Goal: Information Seeking & Learning: Check status

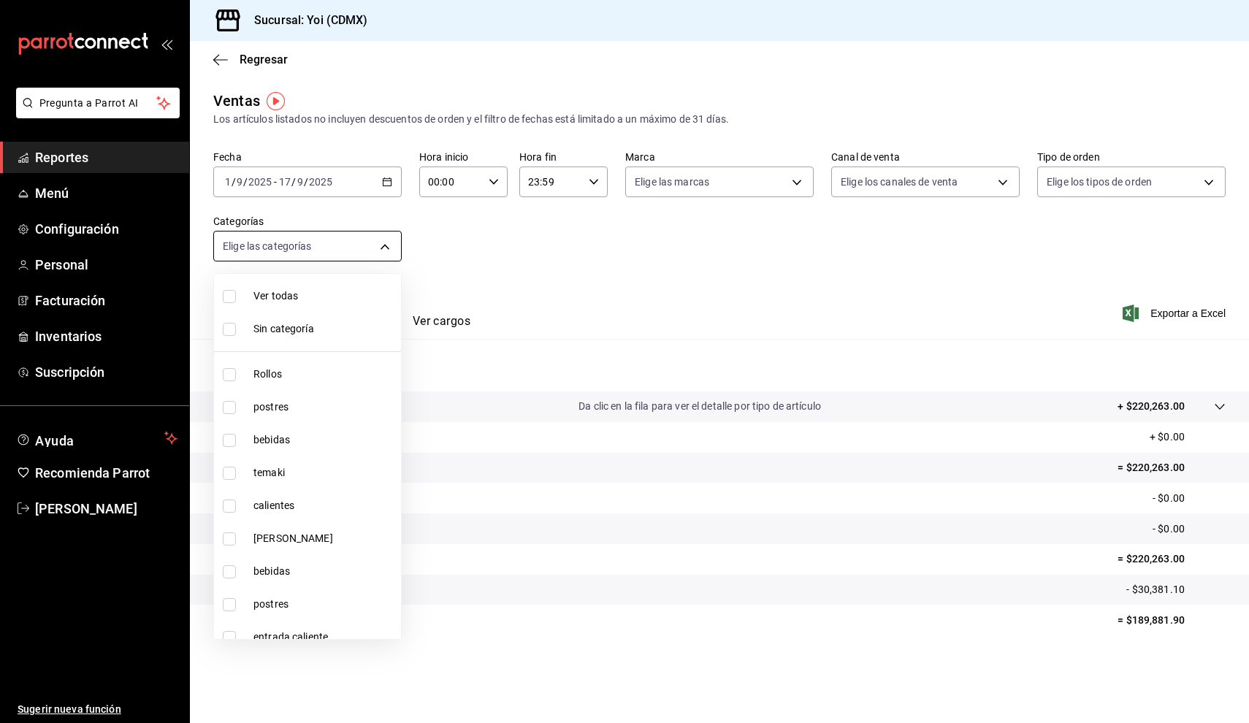
click at [383, 254] on body "Pregunta a Parrot AI Reportes Menú Configuración Personal Facturación Inventari…" at bounding box center [624, 361] width 1249 height 723
click at [390, 181] on div at bounding box center [624, 361] width 1249 height 723
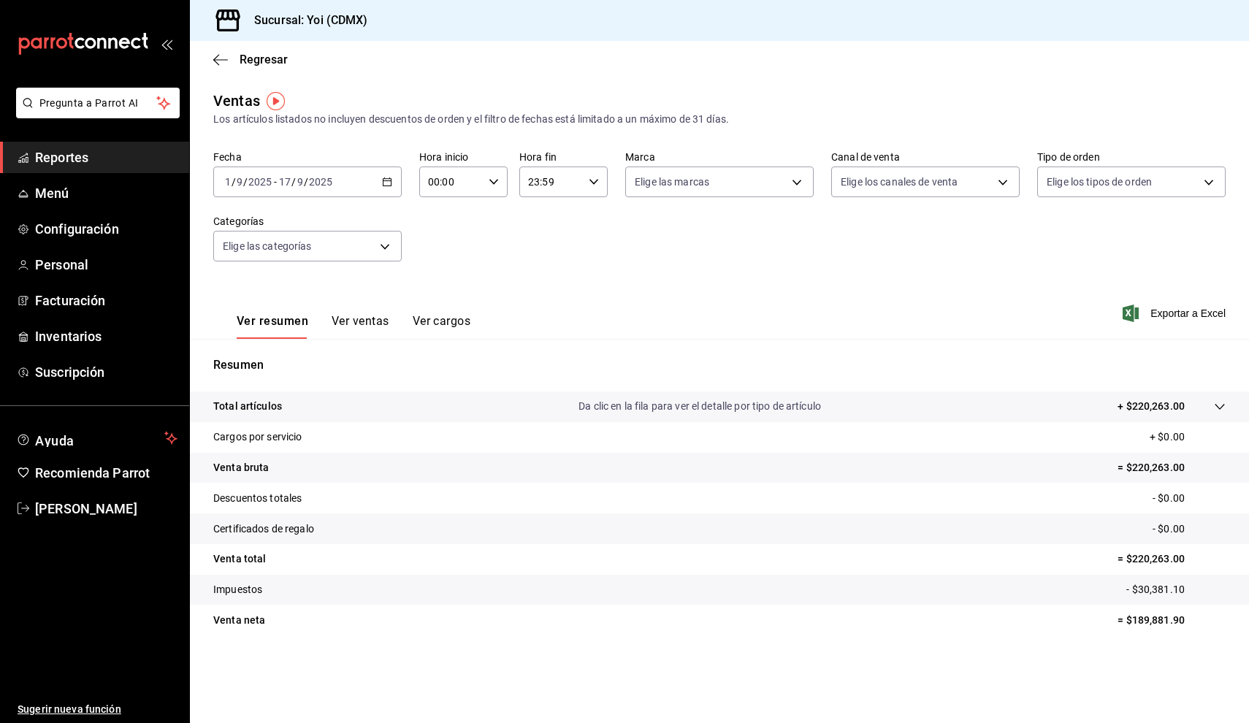
click at [383, 194] on div "[DATE] [DATE] - [DATE] [DATE]" at bounding box center [307, 181] width 188 height 31
click at [299, 320] on span "Mes actual" at bounding box center [282, 324] width 113 height 15
click at [229, 57] on span "Regresar" at bounding box center [250, 60] width 74 height 14
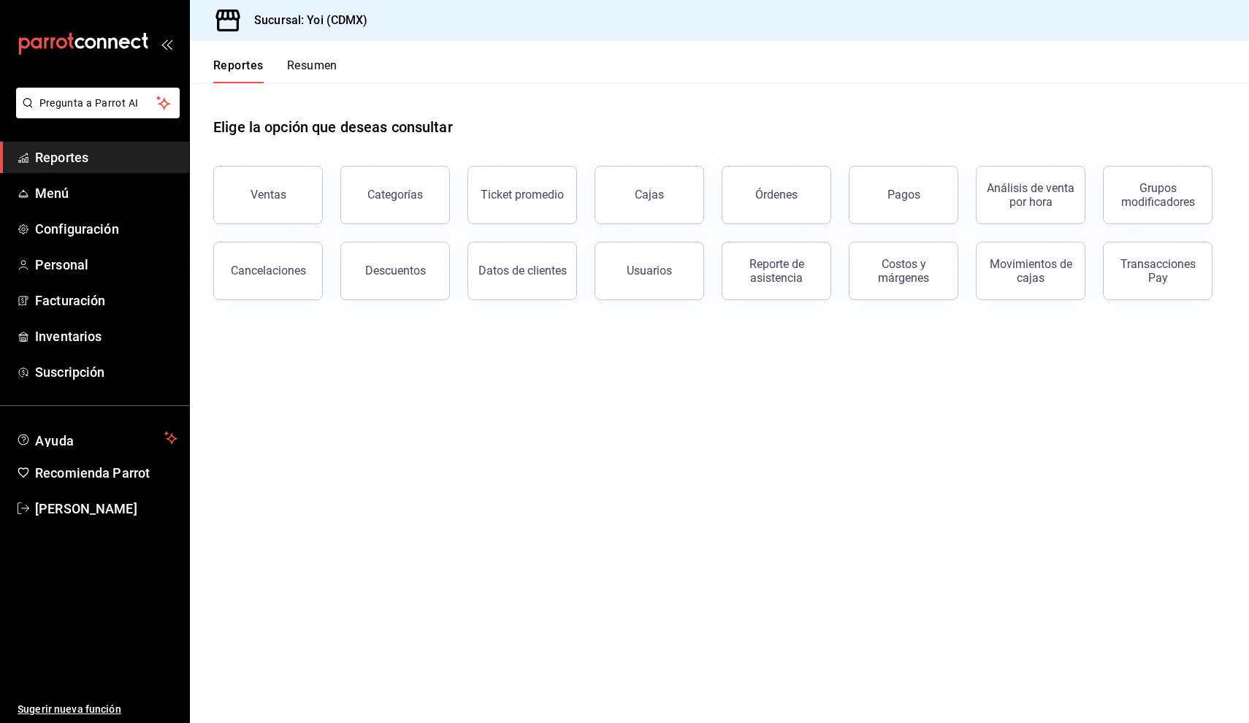
click at [323, 67] on button "Resumen" at bounding box center [312, 70] width 50 height 25
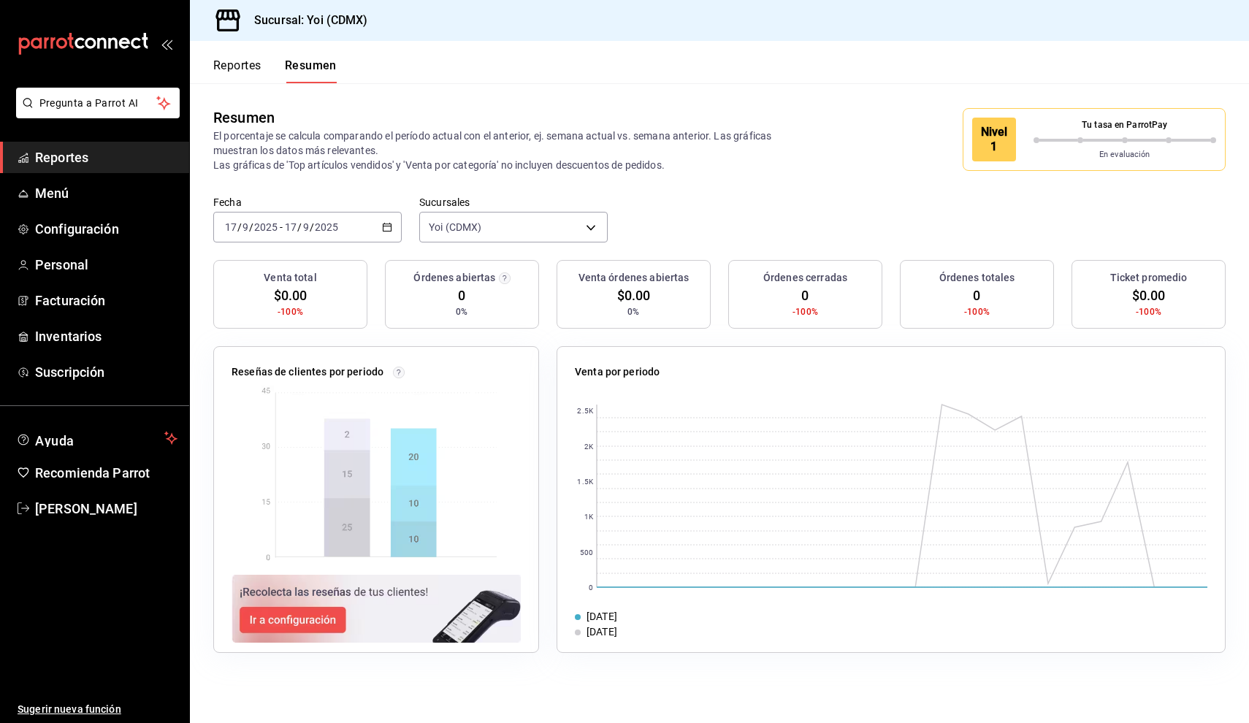
click at [1027, 93] on div "Resumen El porcentaje se calcula comparando el período actual con el anterior, …" at bounding box center [719, 139] width 1059 height 112
click at [1020, 115] on div "Nivel 1 Tu tasa en ParrotPay En evaluación" at bounding box center [1093, 139] width 263 height 63
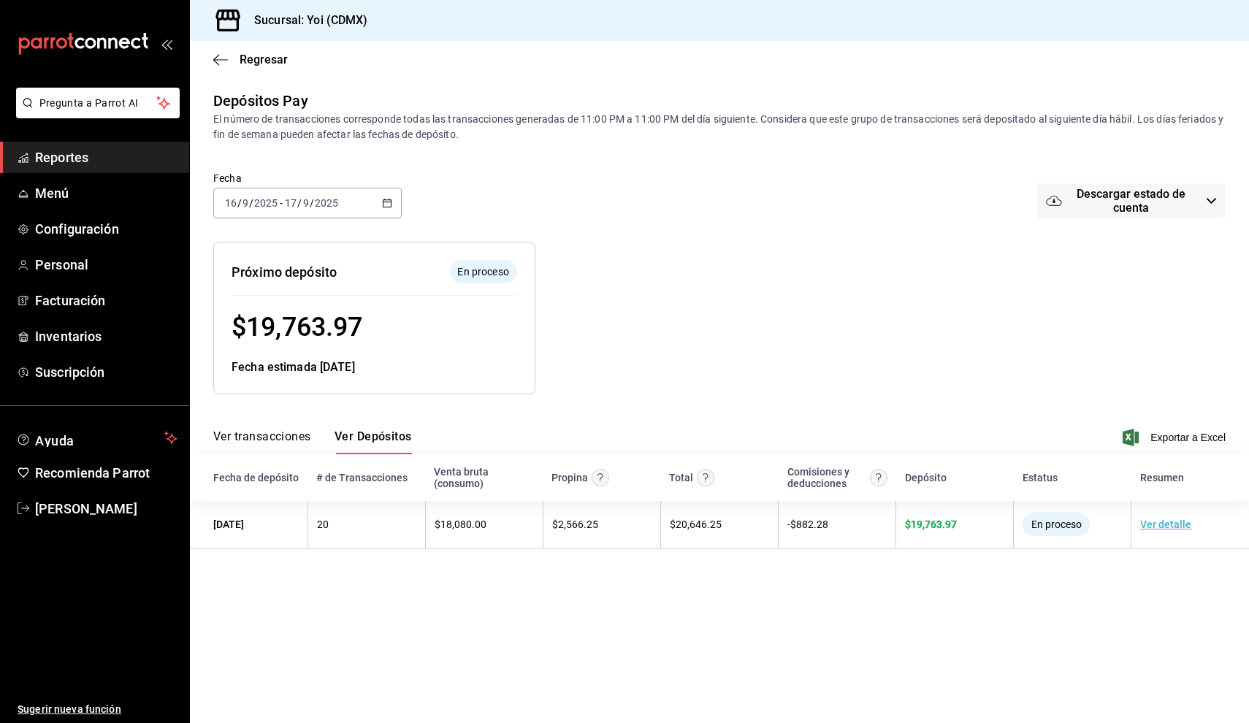
click at [387, 205] on icon "button" at bounding box center [387, 203] width 10 height 10
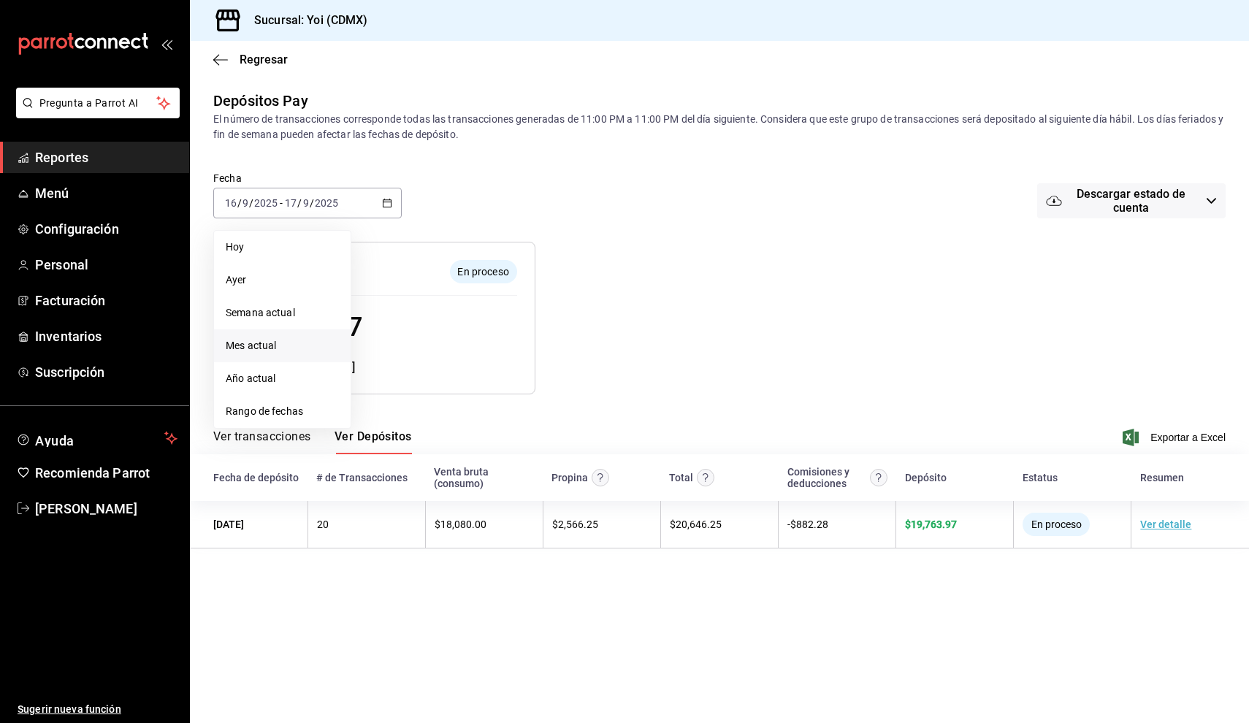
click at [286, 348] on span "Mes actual" at bounding box center [282, 345] width 113 height 15
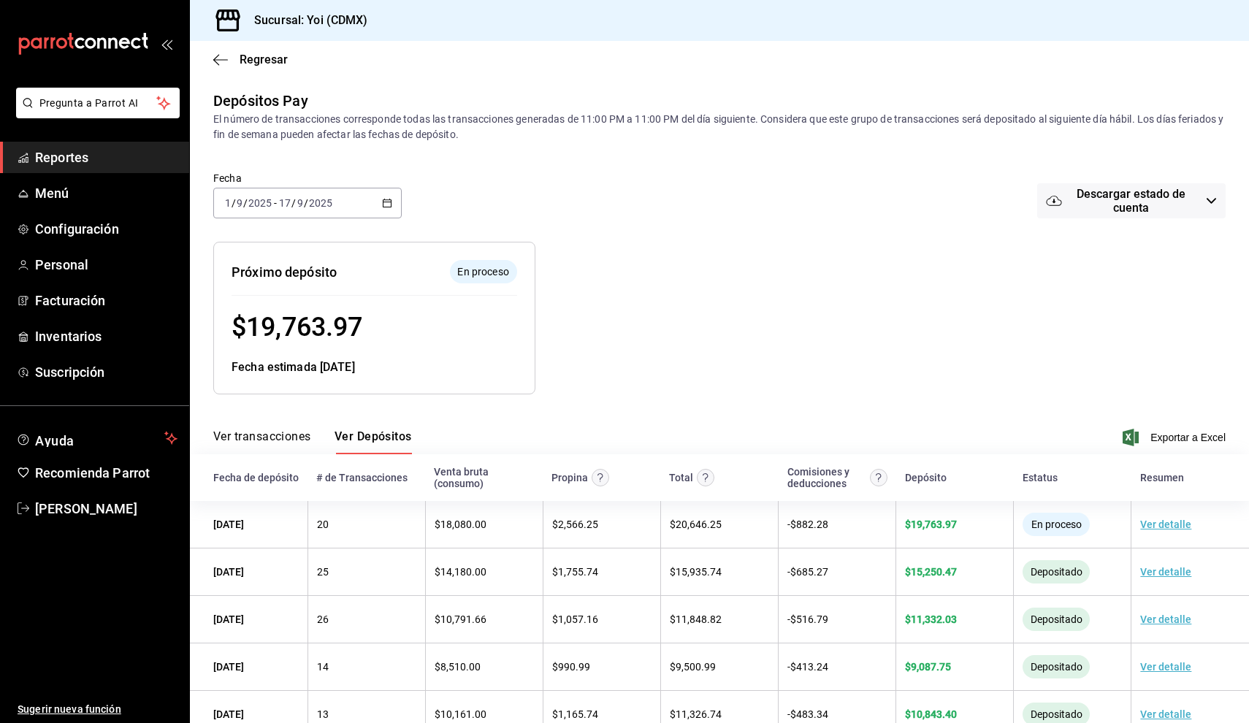
click at [296, 442] on button "Ver transacciones" at bounding box center [262, 441] width 98 height 25
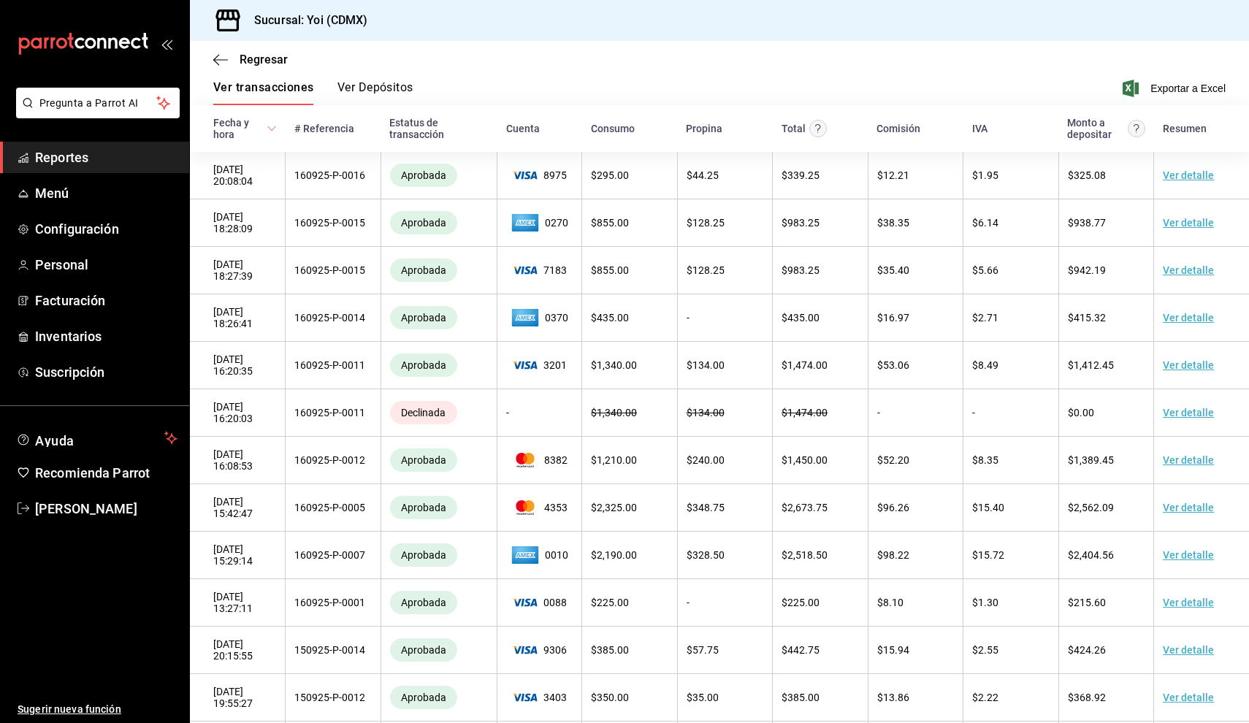
scroll to position [153, 0]
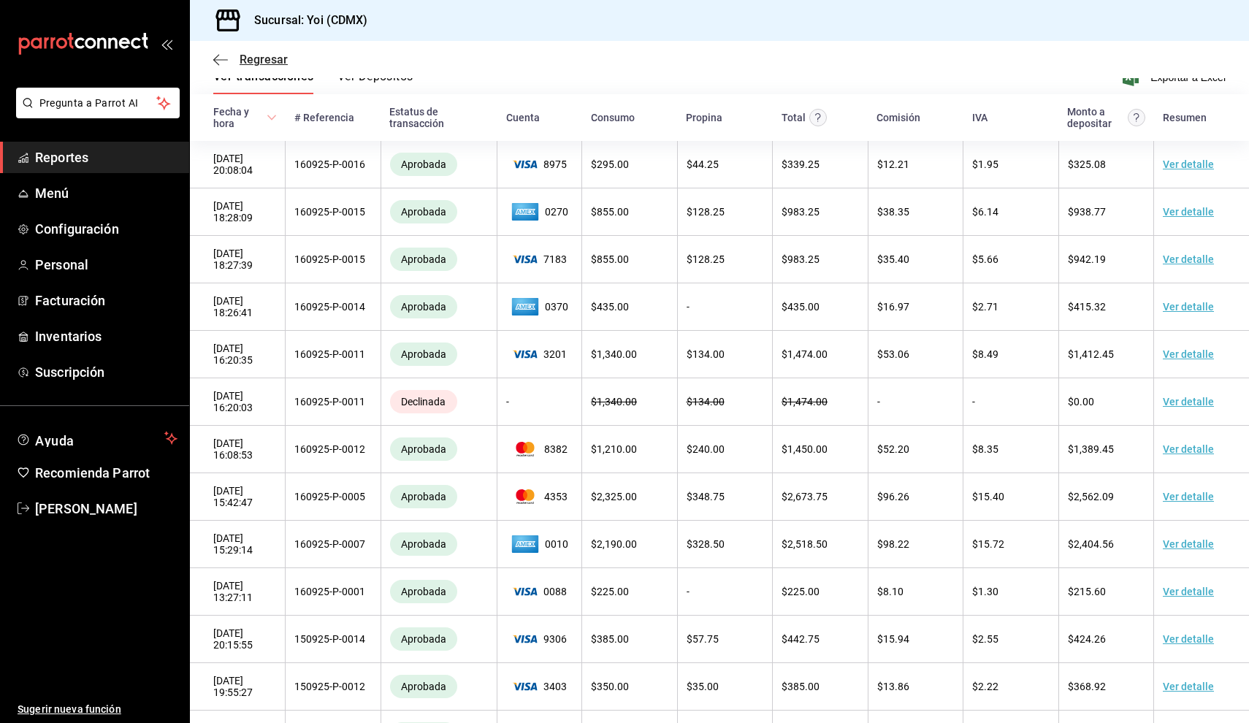
click at [277, 64] on span "Regresar" at bounding box center [264, 60] width 48 height 14
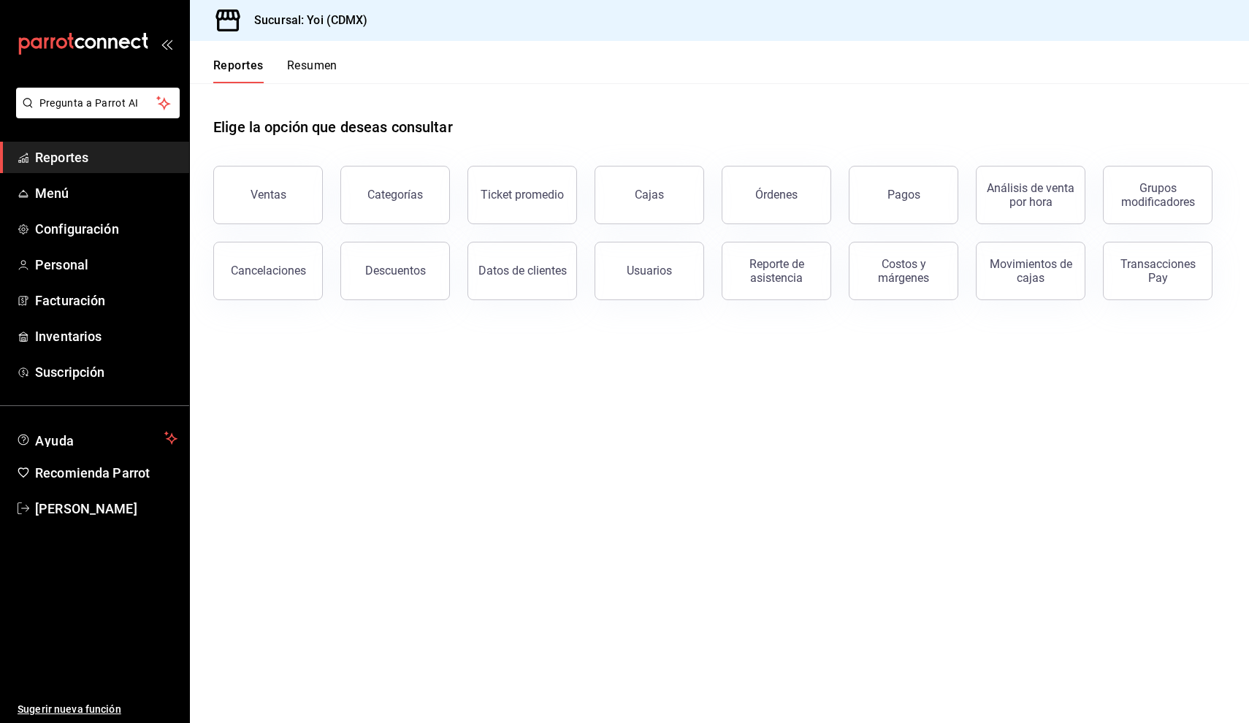
click at [331, 69] on button "Resumen" at bounding box center [312, 70] width 50 height 25
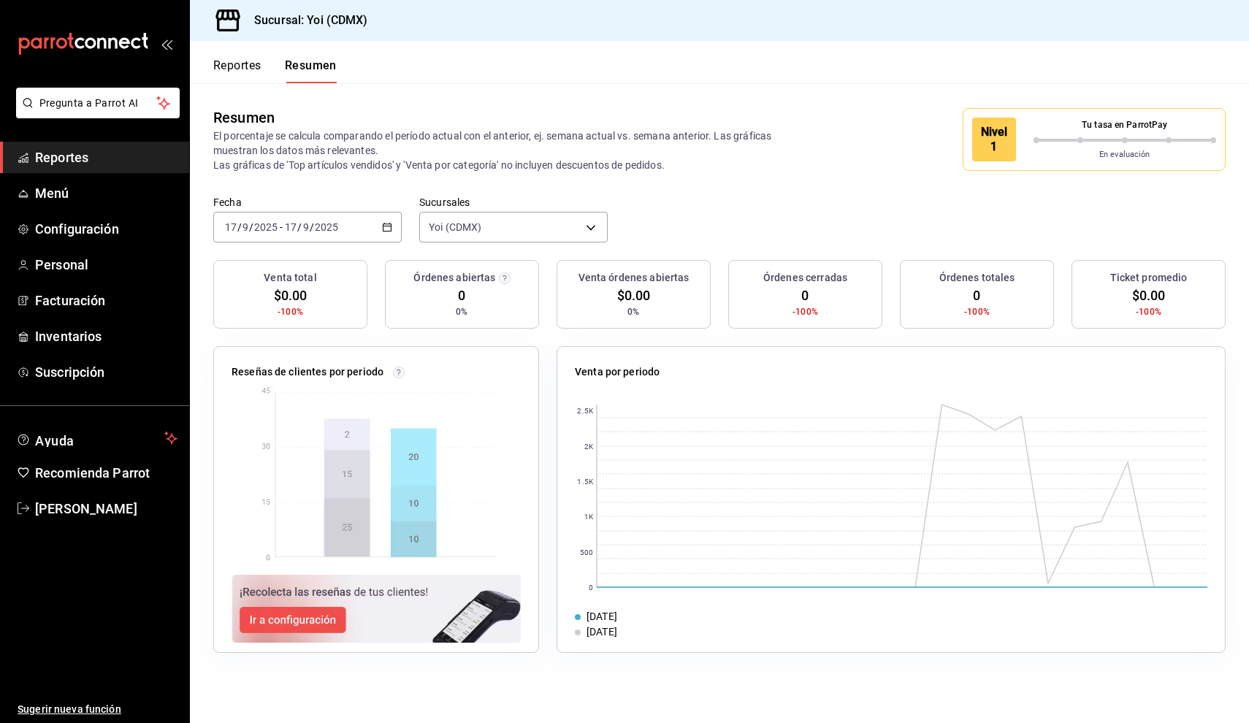
click at [390, 232] on div "[DATE] [DATE] - [DATE] [DATE]" at bounding box center [307, 227] width 188 height 31
click at [299, 377] on span "Mes actual" at bounding box center [282, 369] width 113 height 15
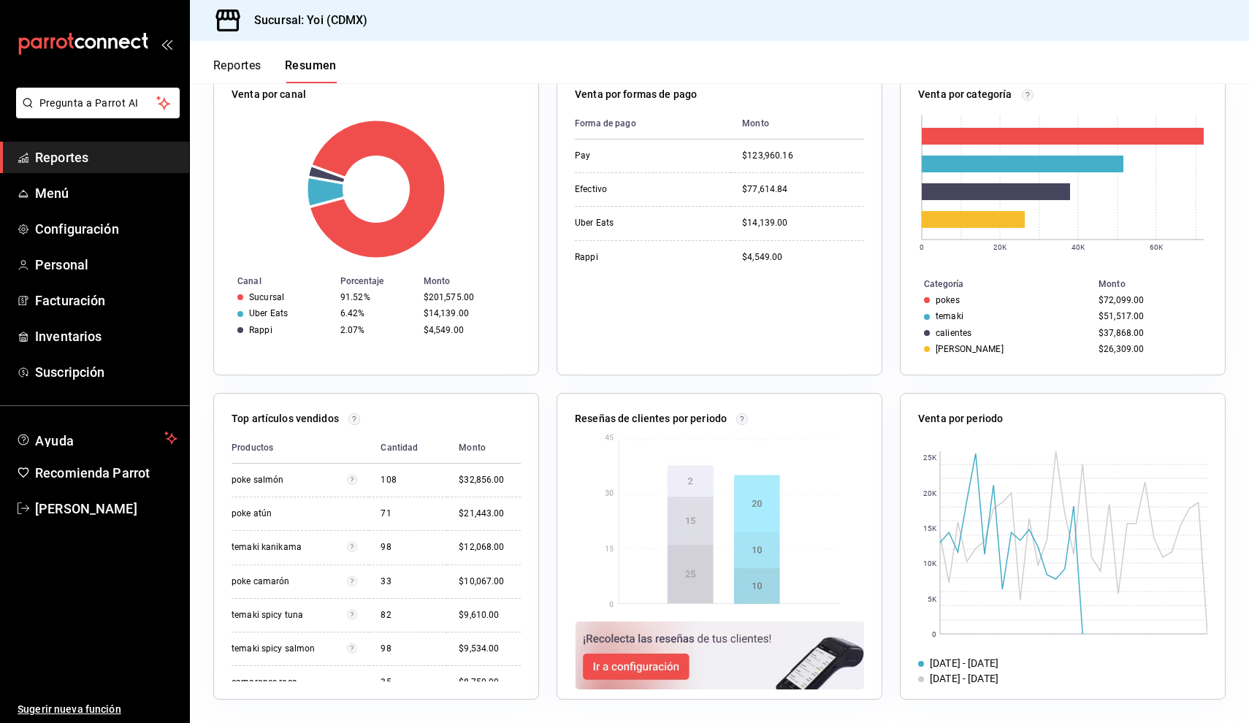
click at [137, 160] on span "Reportes" at bounding box center [106, 158] width 142 height 20
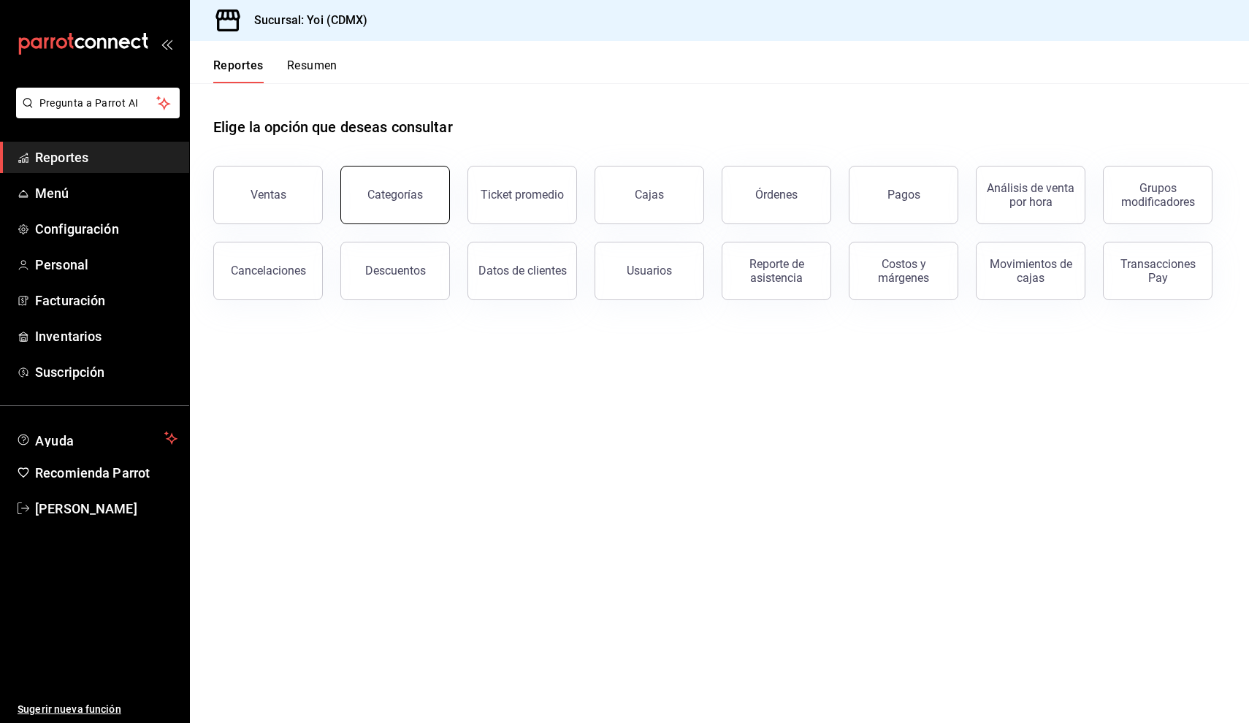
click at [405, 218] on button "Categorías" at bounding box center [395, 195] width 110 height 58
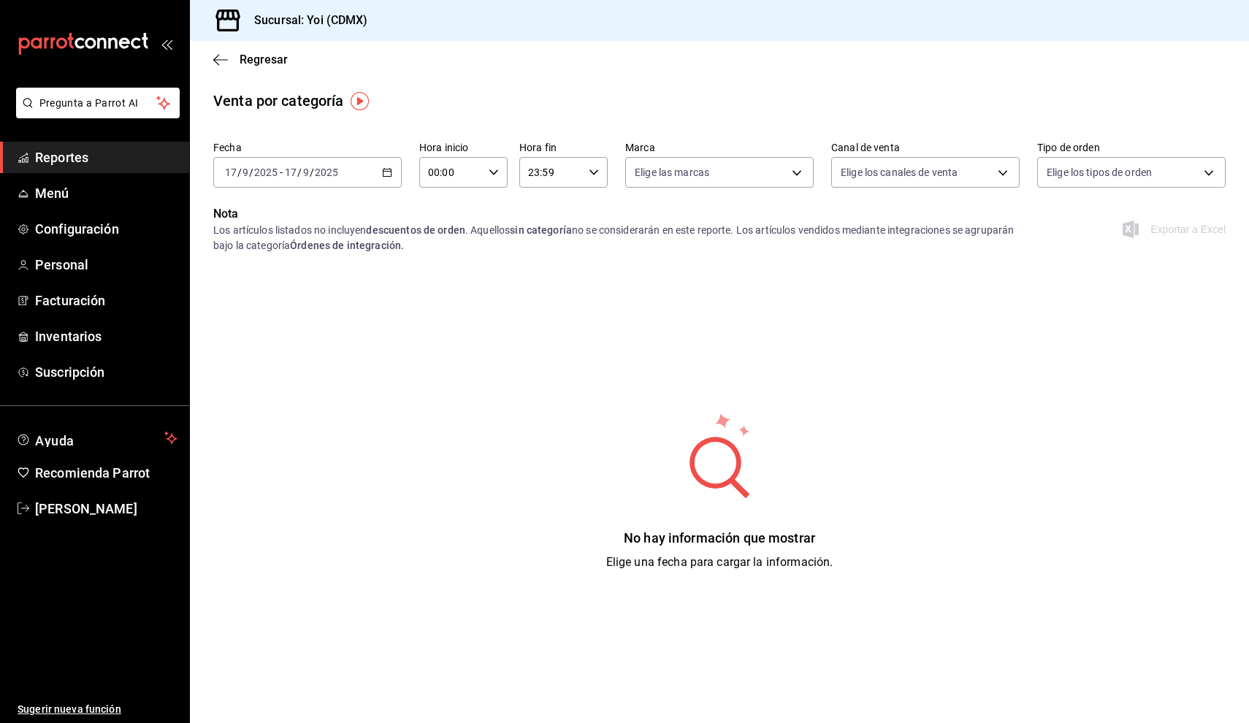
click at [389, 164] on div "[DATE] [DATE] - [DATE] [DATE]" at bounding box center [307, 172] width 188 height 31
click at [318, 315] on span "Mes actual" at bounding box center [282, 314] width 113 height 15
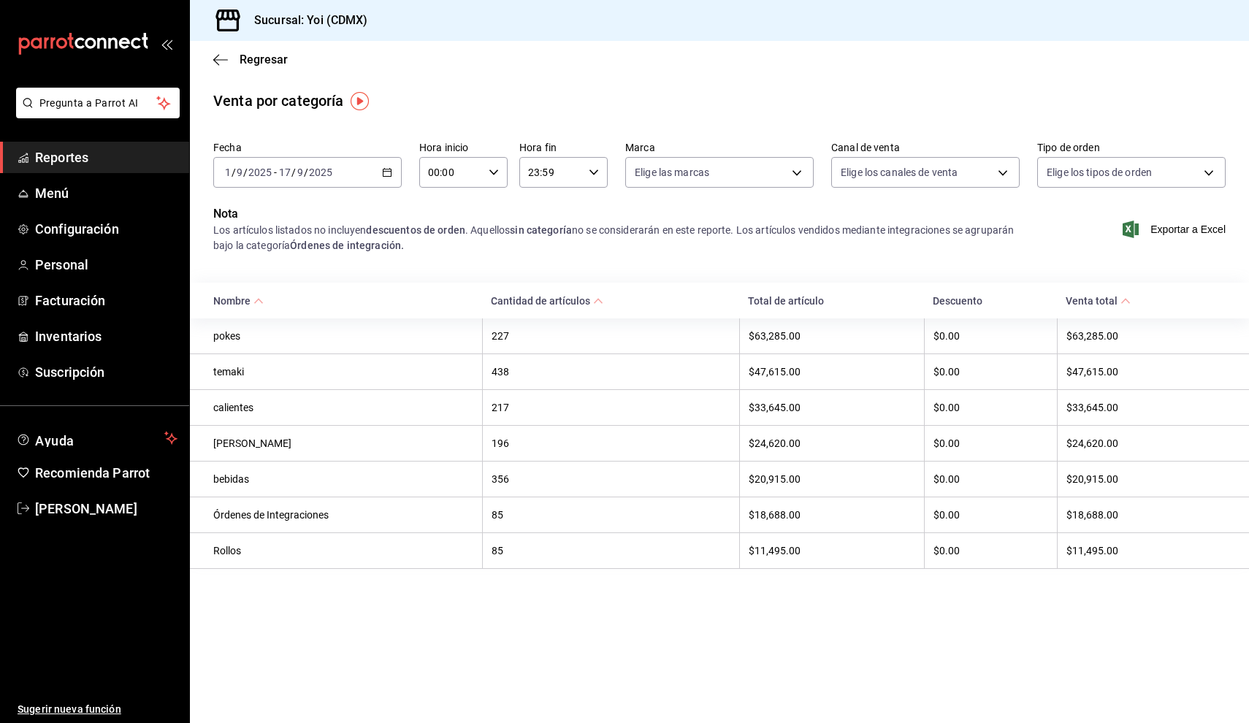
click at [215, 52] on div "Regresar" at bounding box center [719, 59] width 1059 height 37
click at [227, 68] on div "Regresar" at bounding box center [719, 59] width 1059 height 37
click at [231, 60] on span "Regresar" at bounding box center [250, 60] width 74 height 14
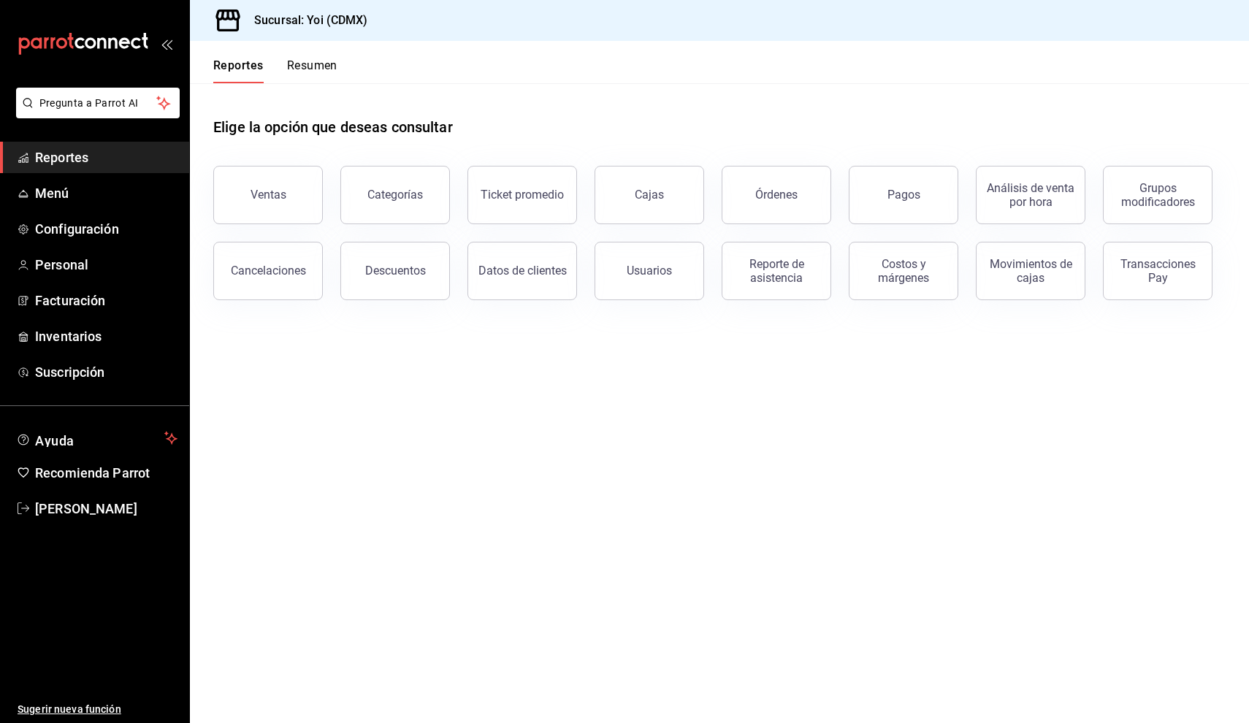
click at [131, 158] on span "Reportes" at bounding box center [106, 158] width 142 height 20
click at [889, 193] on div "Pagos" at bounding box center [903, 195] width 33 height 14
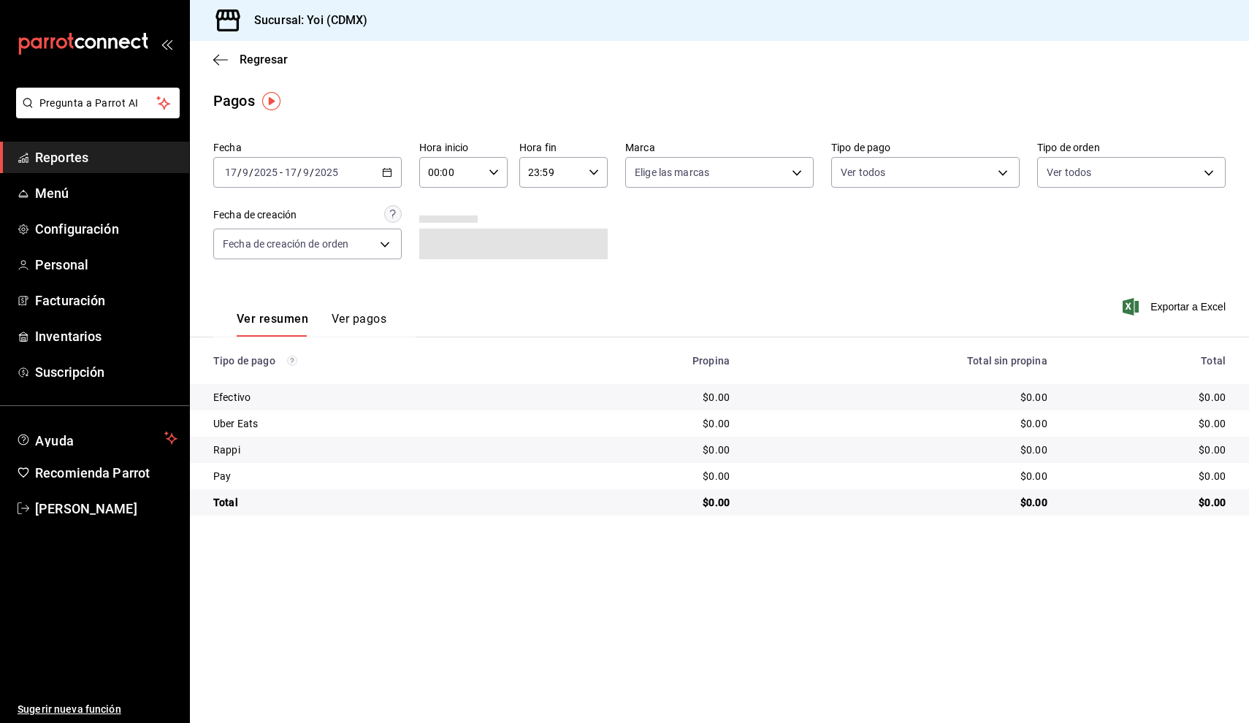
click at [379, 177] on div "[DATE] [DATE] - [DATE] [DATE]" at bounding box center [307, 172] width 188 height 31
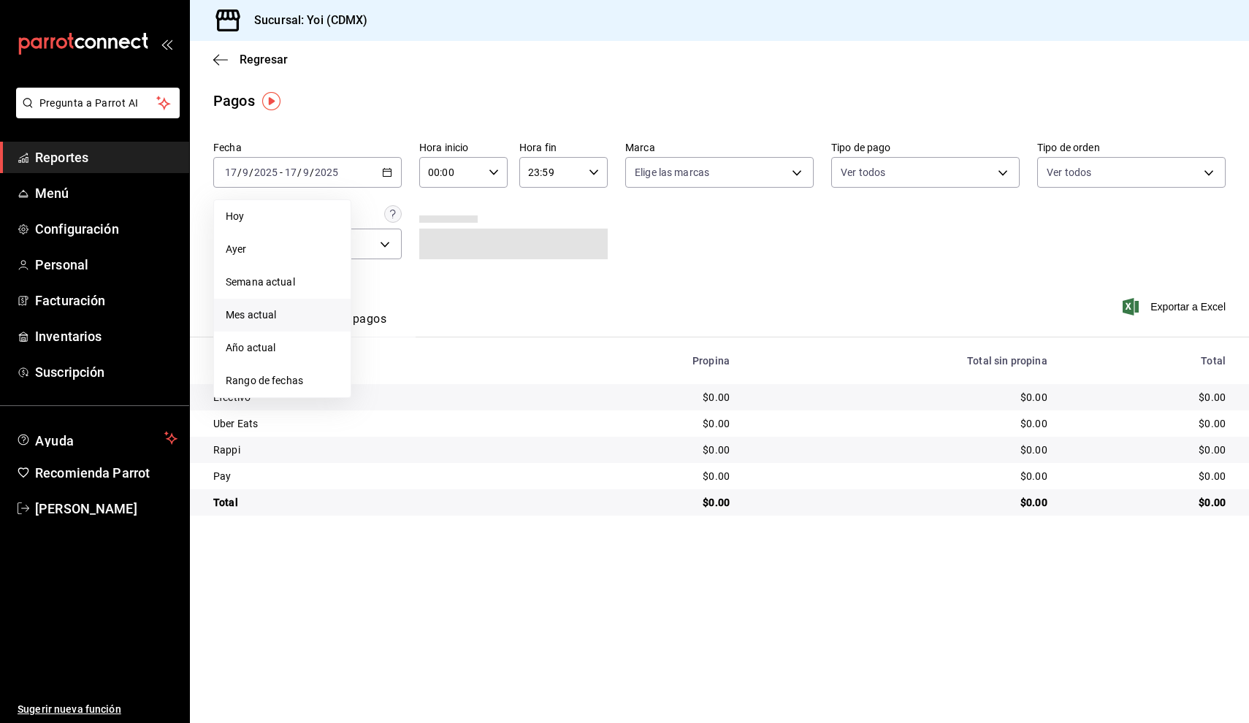
click at [314, 319] on span "Mes actual" at bounding box center [282, 314] width 113 height 15
